Goal: Task Accomplishment & Management: Manage account settings

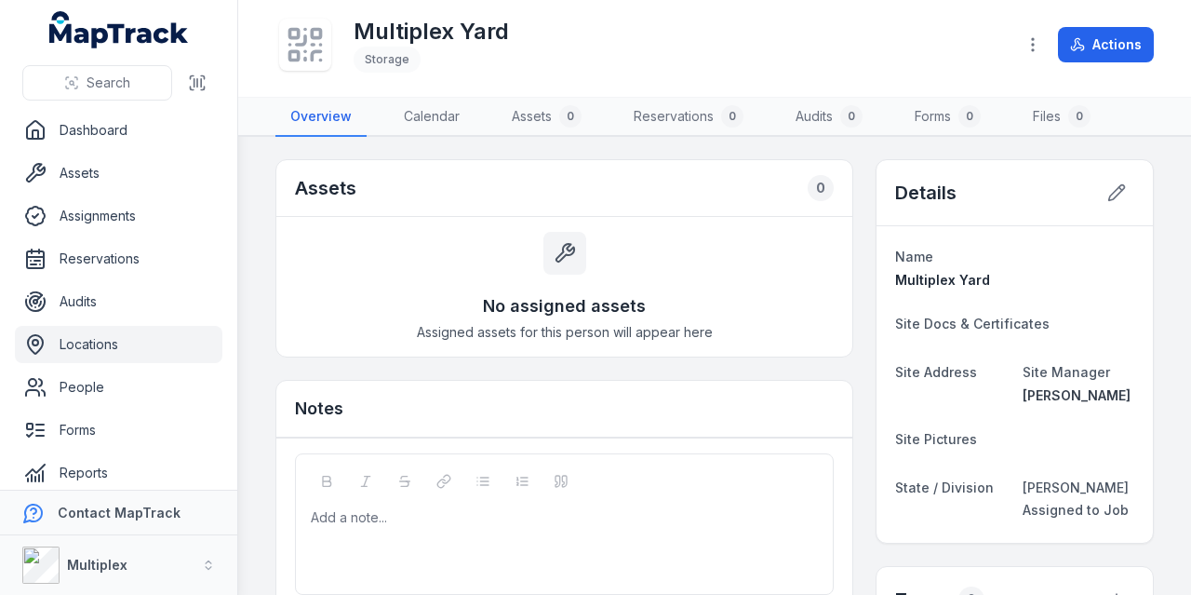
click at [106, 337] on link "Locations" at bounding box center [118, 344] width 207 height 37
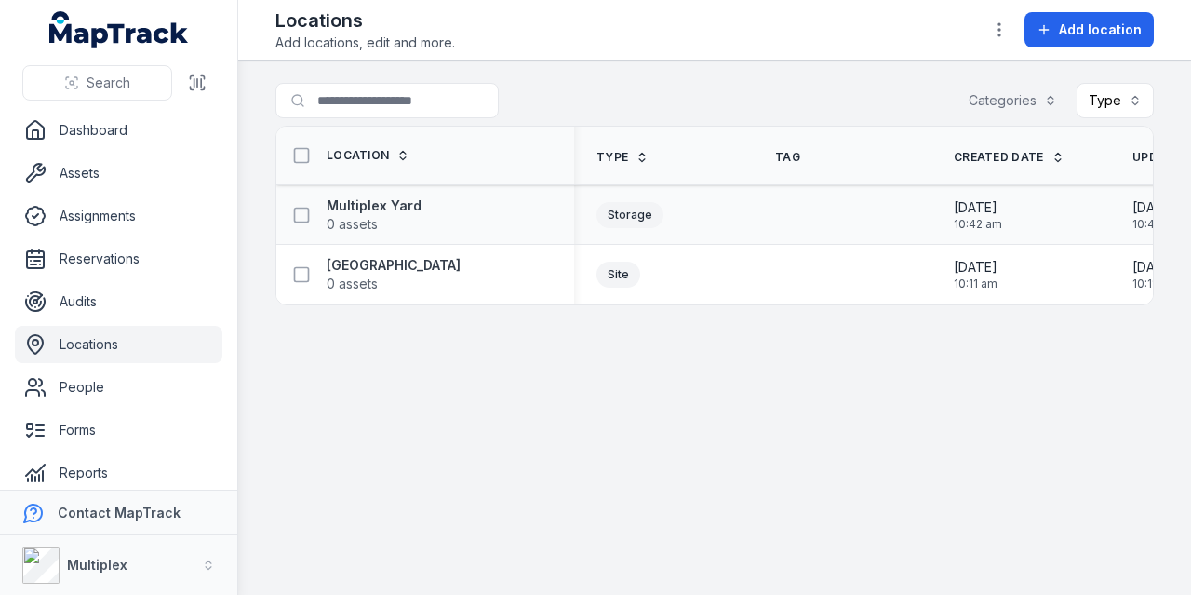
click at [478, 222] on div "Multiplex Yard 0 assets" at bounding box center [418, 214] width 268 height 37
click at [809, 217] on div at bounding box center [842, 214] width 179 height 15
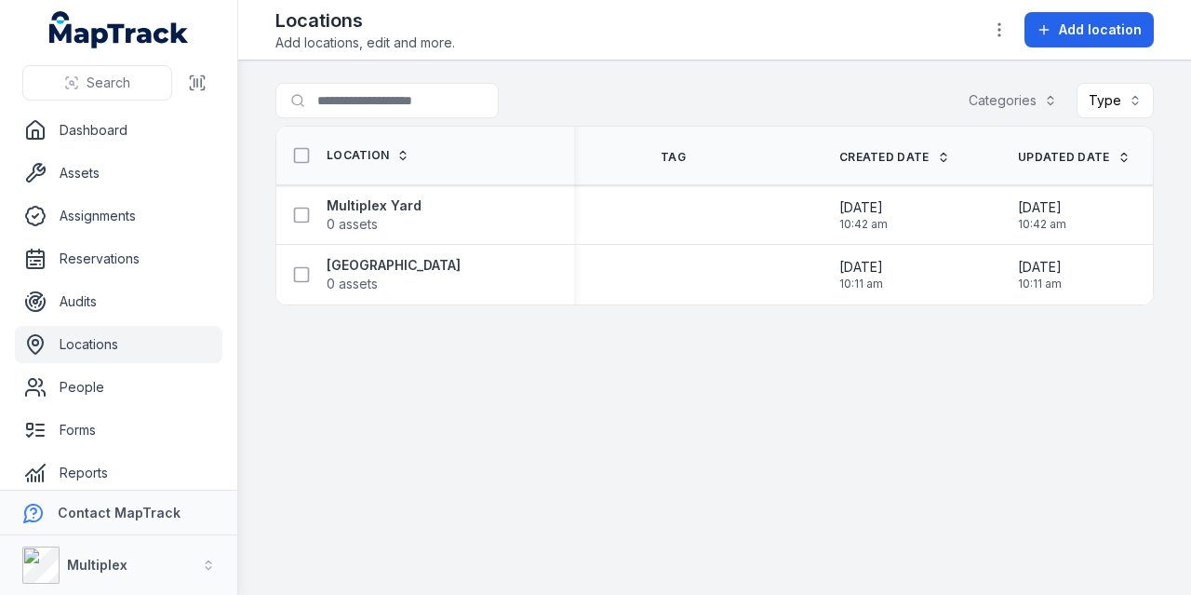
scroll to position [0, 135]
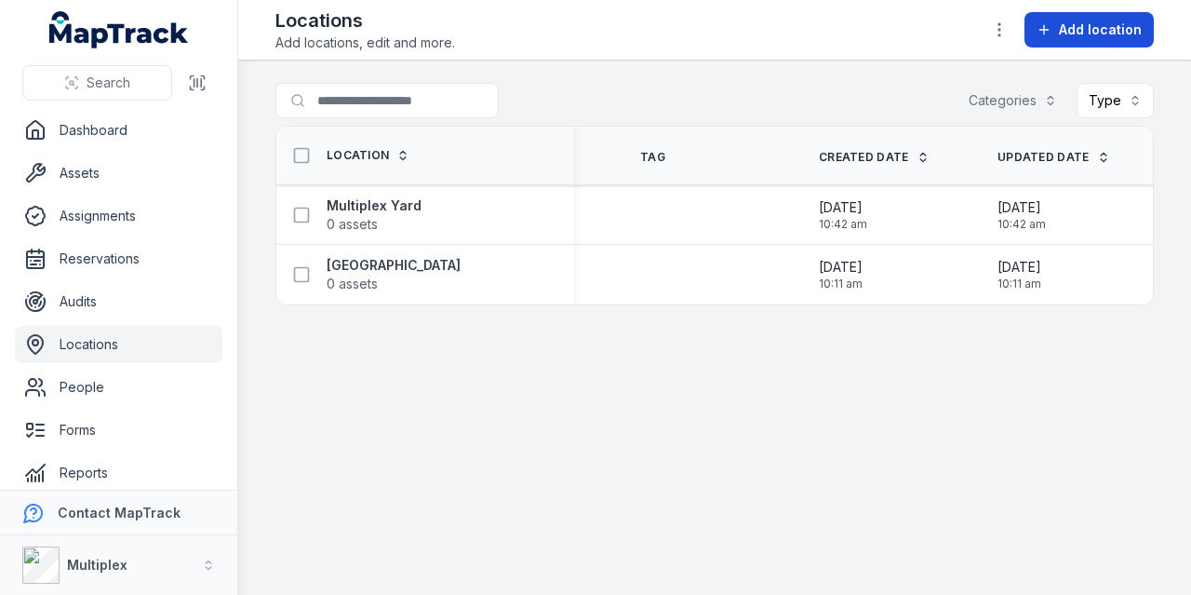
click at [1057, 38] on button "Add location" at bounding box center [1088, 29] width 129 height 35
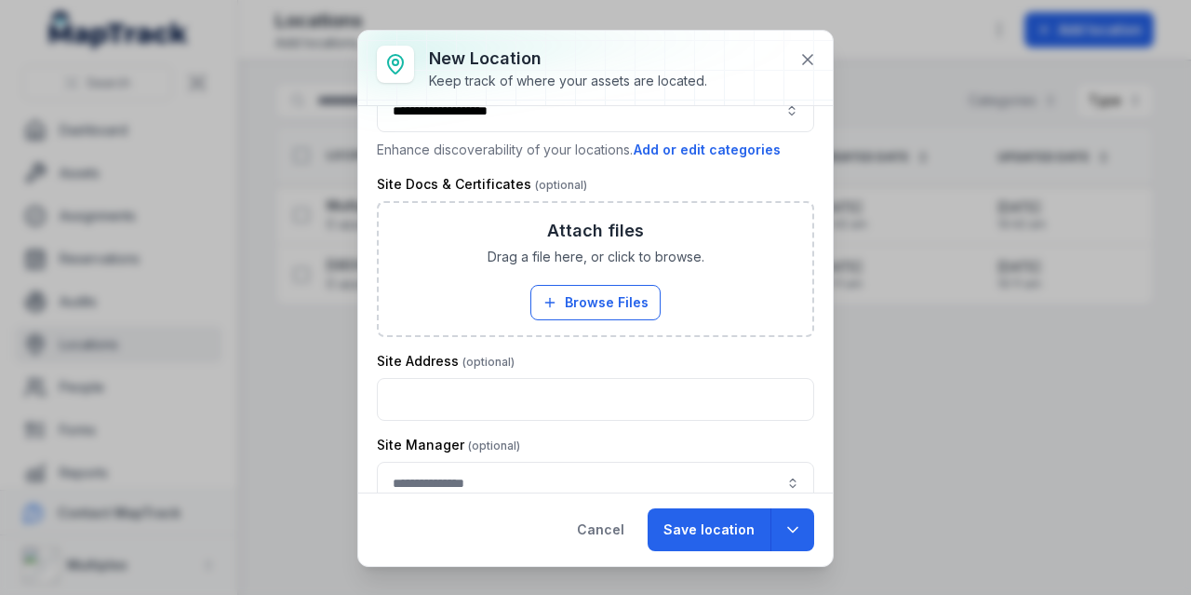
scroll to position [0, 0]
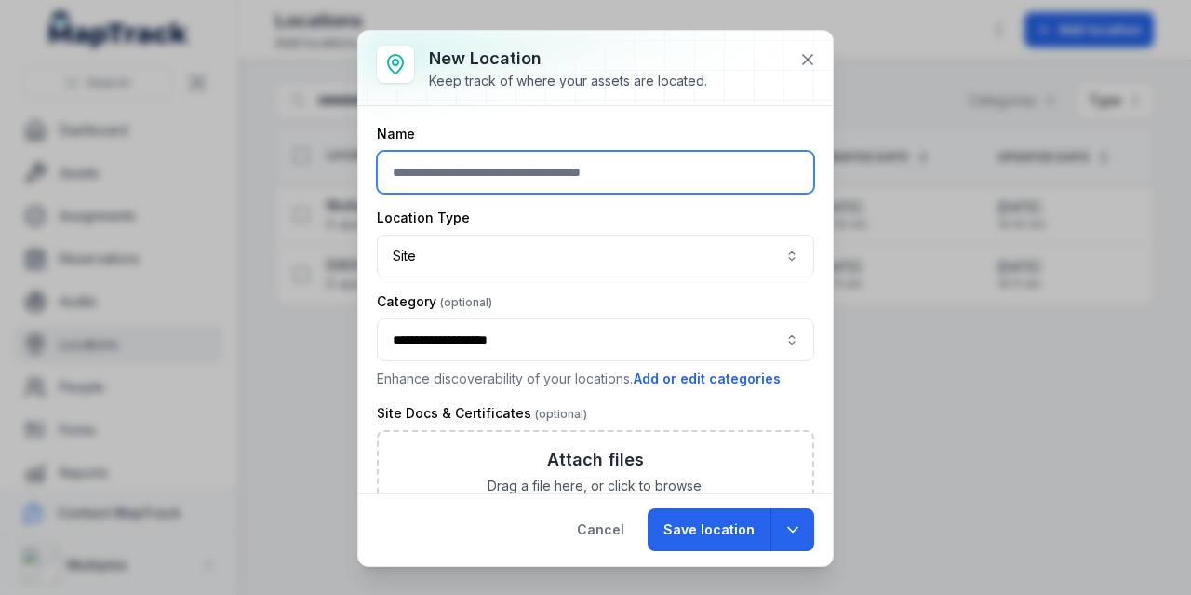
click at [497, 170] on input "text" at bounding box center [595, 172] width 437 height 43
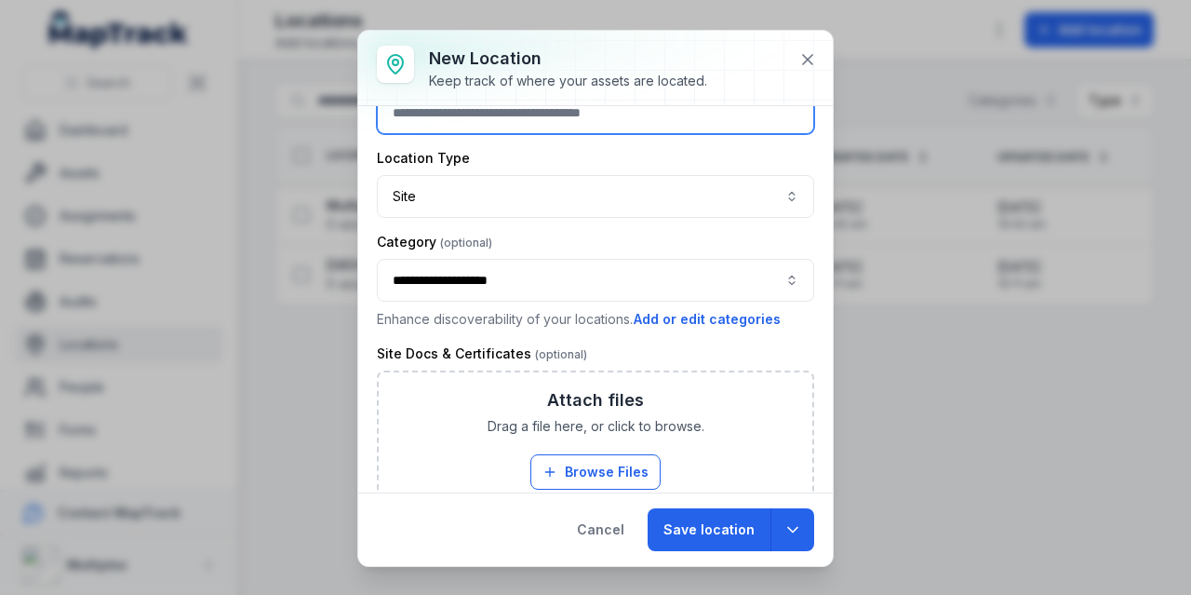
click at [647, 284] on button "**********" at bounding box center [595, 280] width 437 height 43
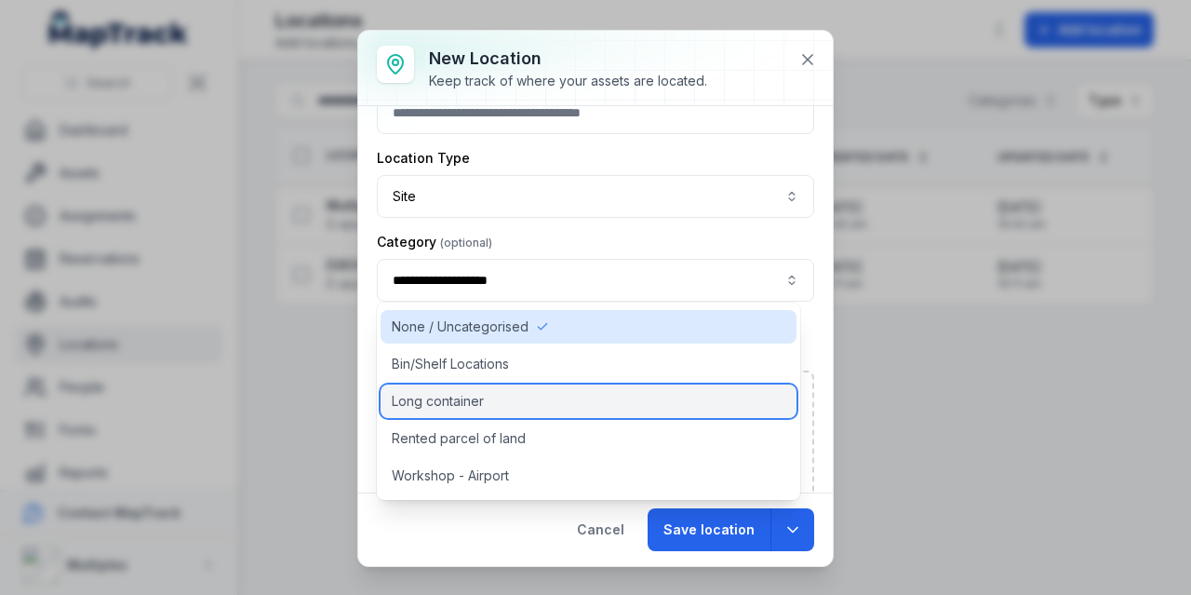
click at [614, 407] on div "Long container" at bounding box center [589, 400] width 416 height 33
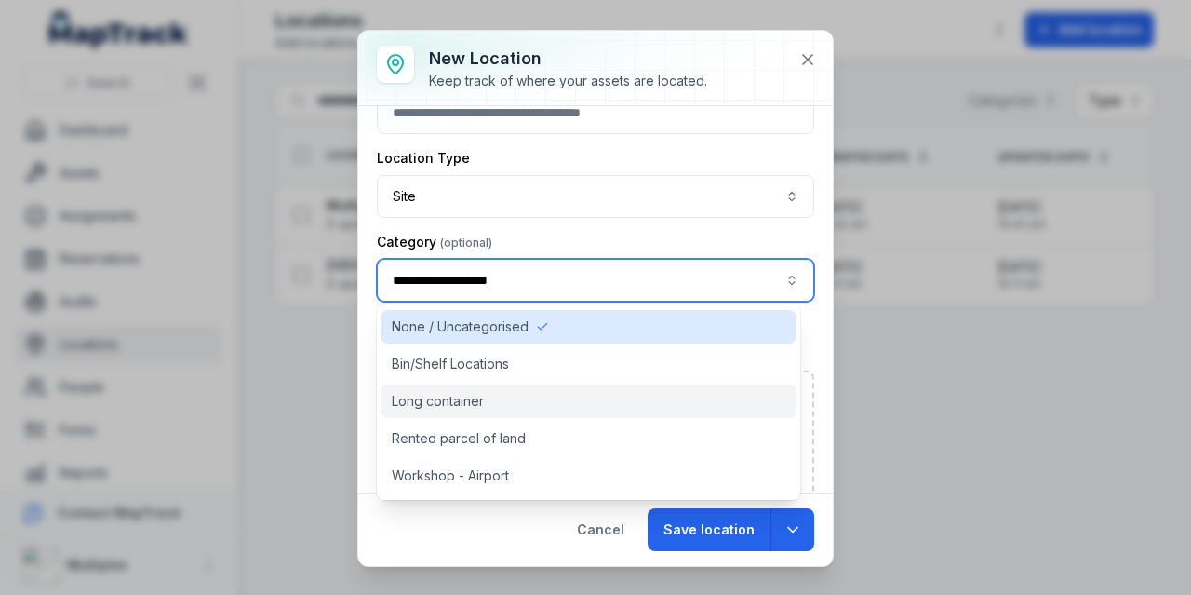
type input "**********"
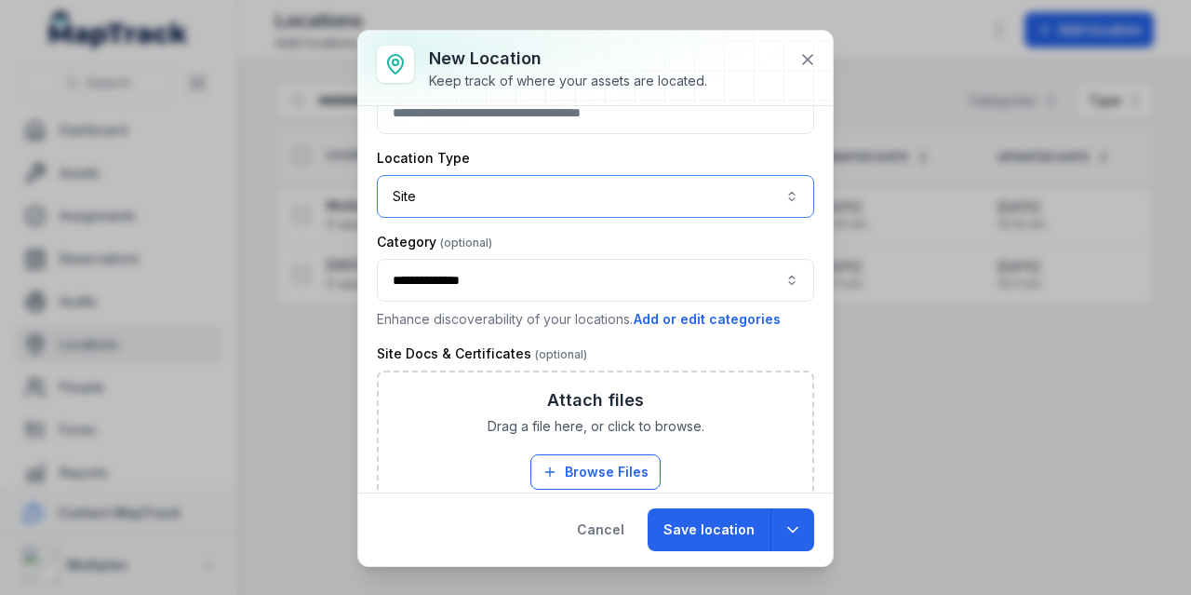
click at [610, 185] on button "Site ****" at bounding box center [595, 196] width 437 height 43
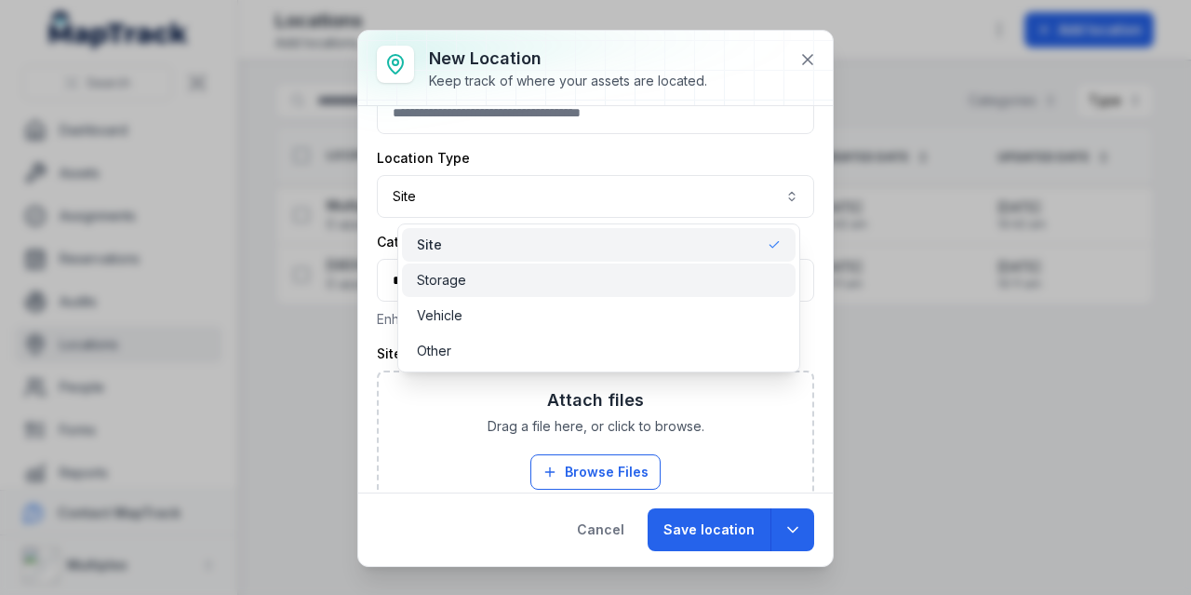
click at [566, 277] on div "Storage" at bounding box center [599, 280] width 364 height 19
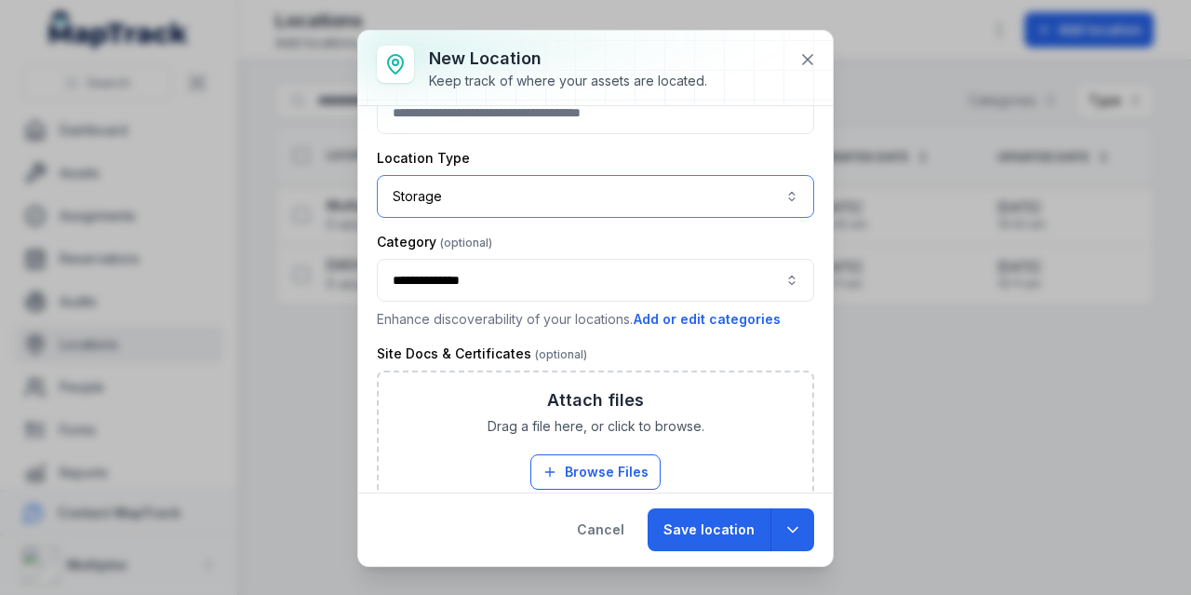
scroll to position [0, 0]
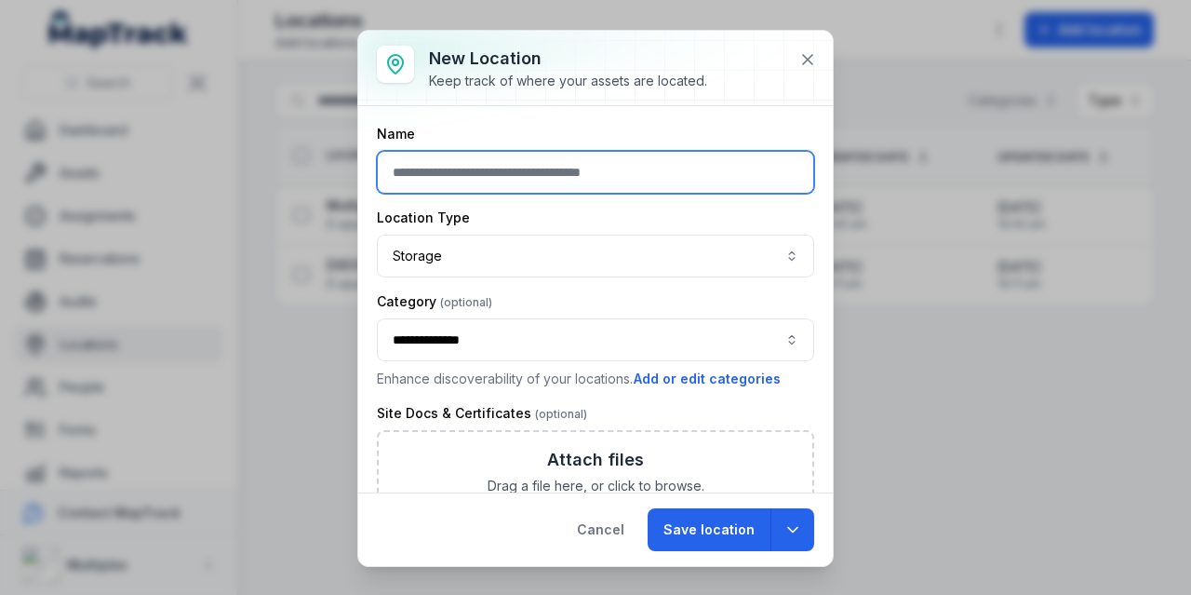
click at [503, 185] on input "text" at bounding box center [595, 172] width 437 height 43
type input "*"
click at [800, 537] on icon "button" at bounding box center [792, 529] width 19 height 19
type input "*********"
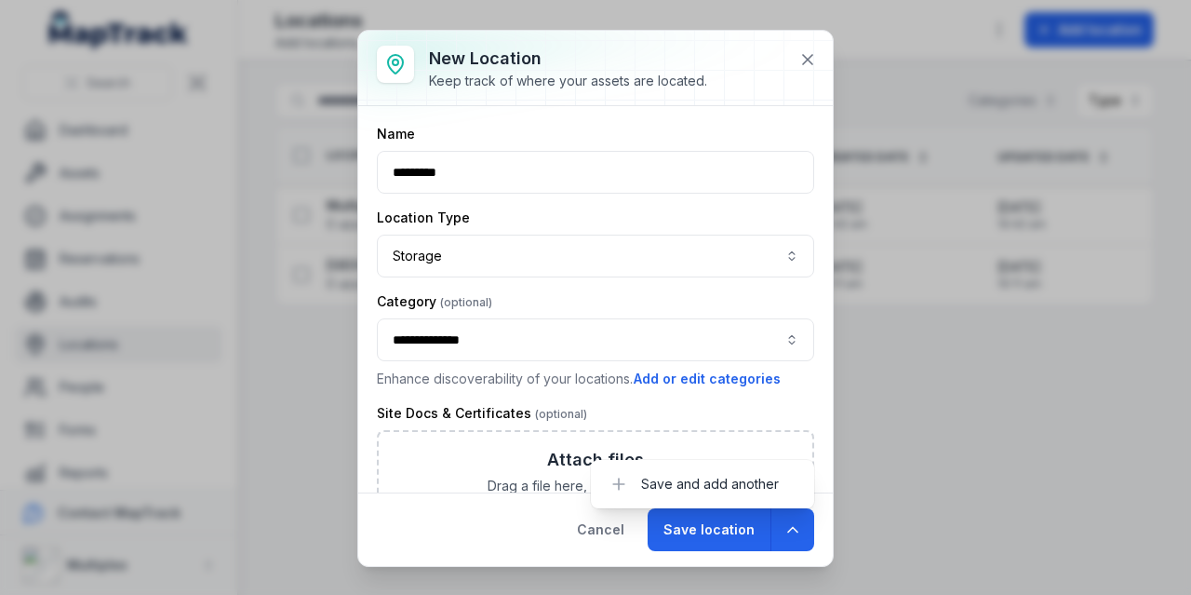
click at [703, 555] on div "Cancel Save location" at bounding box center [595, 529] width 475 height 74
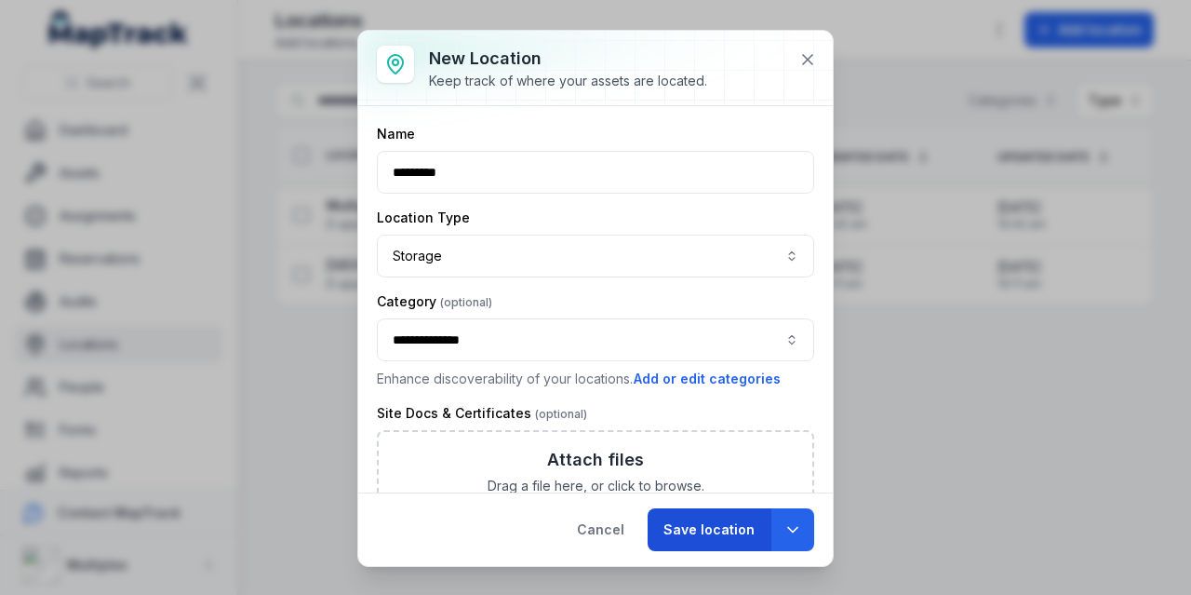
click at [695, 541] on button "Save location" at bounding box center [709, 529] width 123 height 43
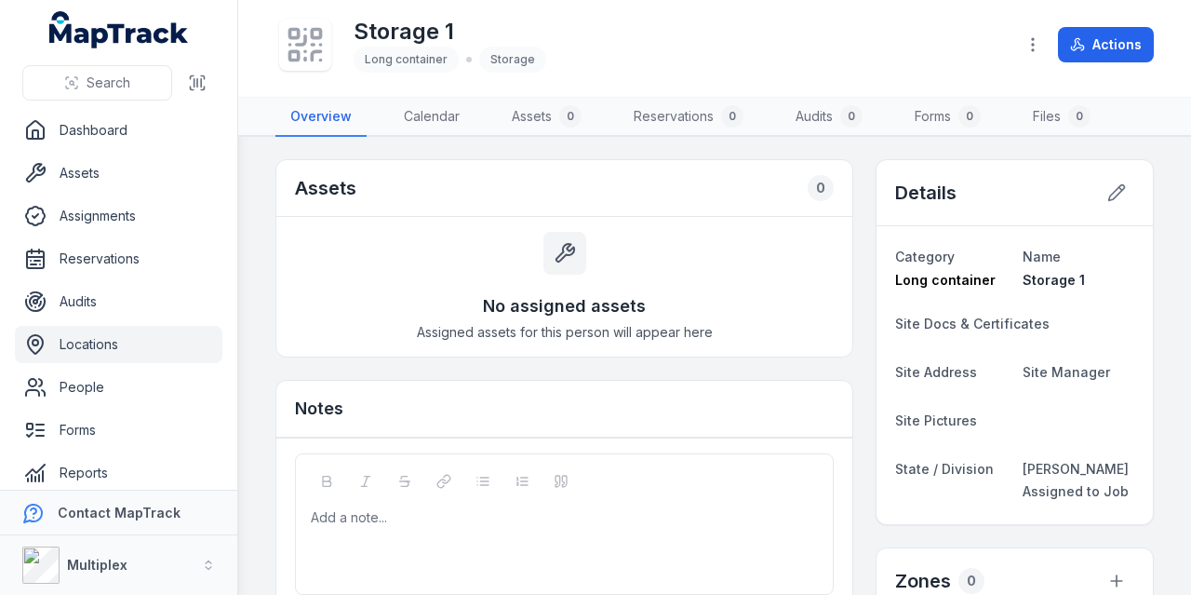
click at [82, 345] on link "Locations" at bounding box center [118, 344] width 207 height 37
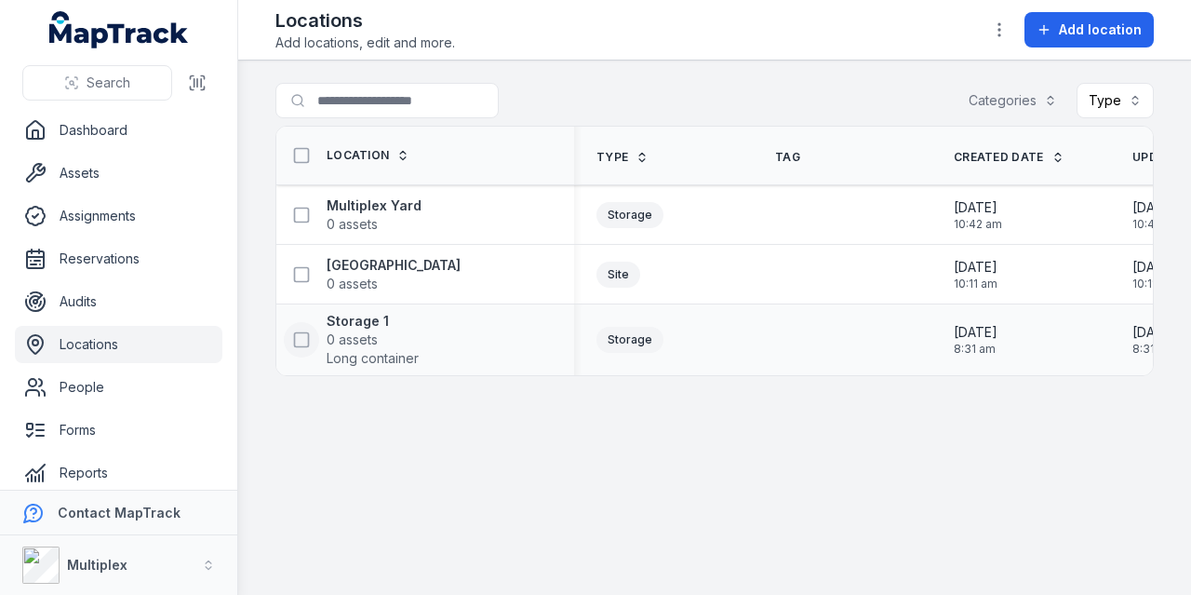
click at [302, 334] on icon at bounding box center [301, 339] width 19 height 19
click at [723, 553] on icon "button" at bounding box center [725, 550] width 19 height 19
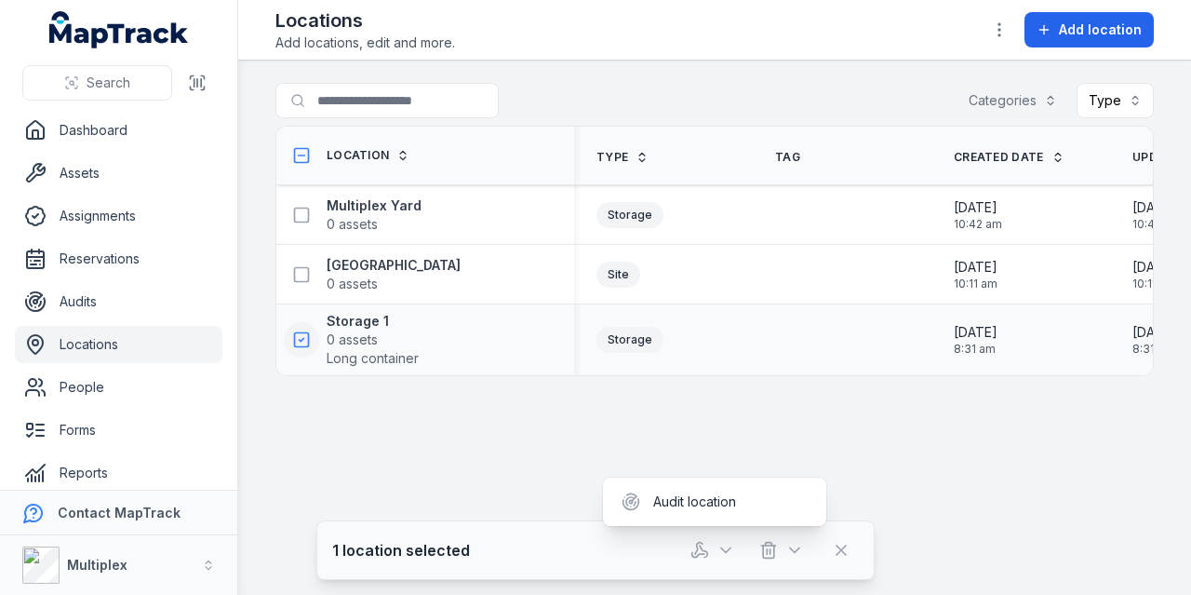
click at [795, 548] on div at bounding box center [747, 549] width 130 height 35
click at [795, 548] on icon "button" at bounding box center [794, 550] width 19 height 19
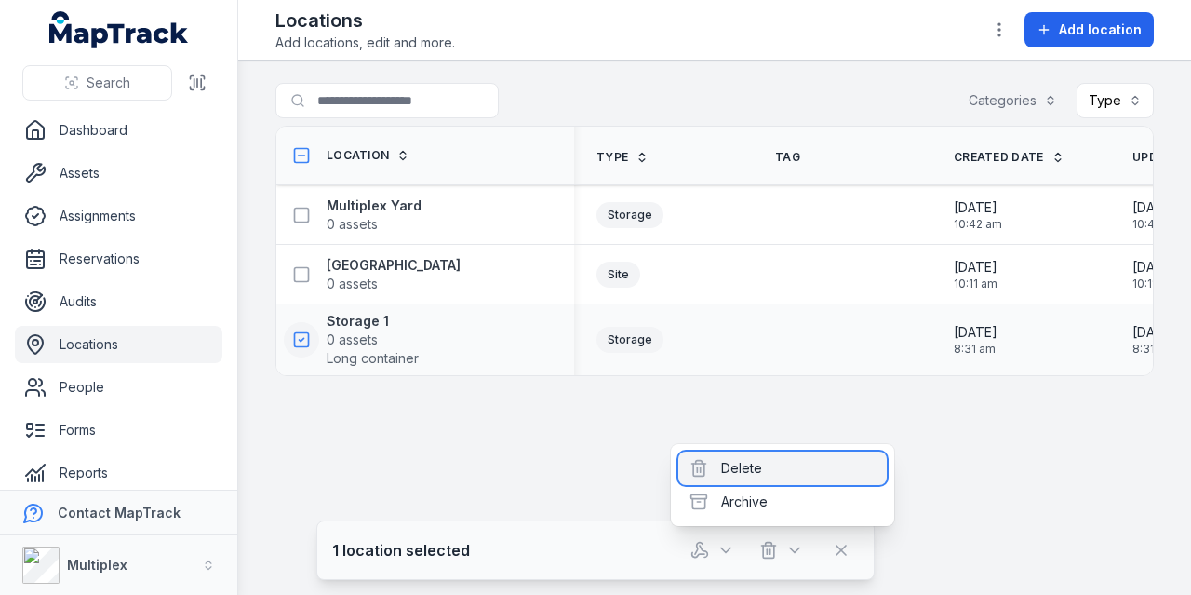
click at [741, 467] on div "Delete" at bounding box center [782, 467] width 208 height 33
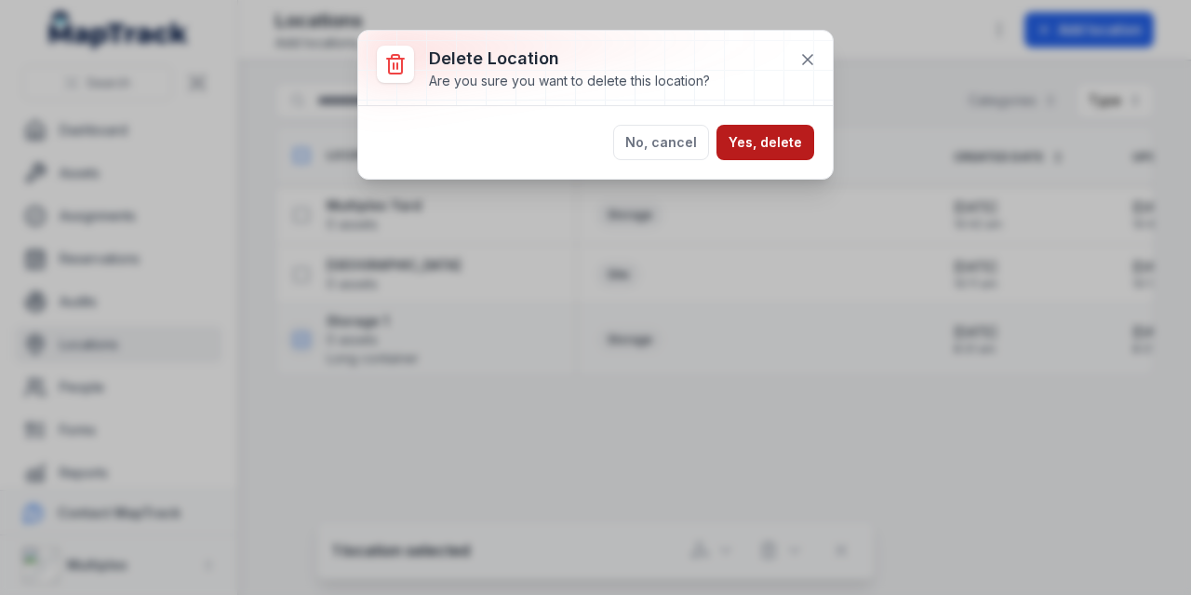
click at [764, 139] on button "Yes, delete" at bounding box center [765, 142] width 98 height 35
